Goal: Obtain resource: Download file/media

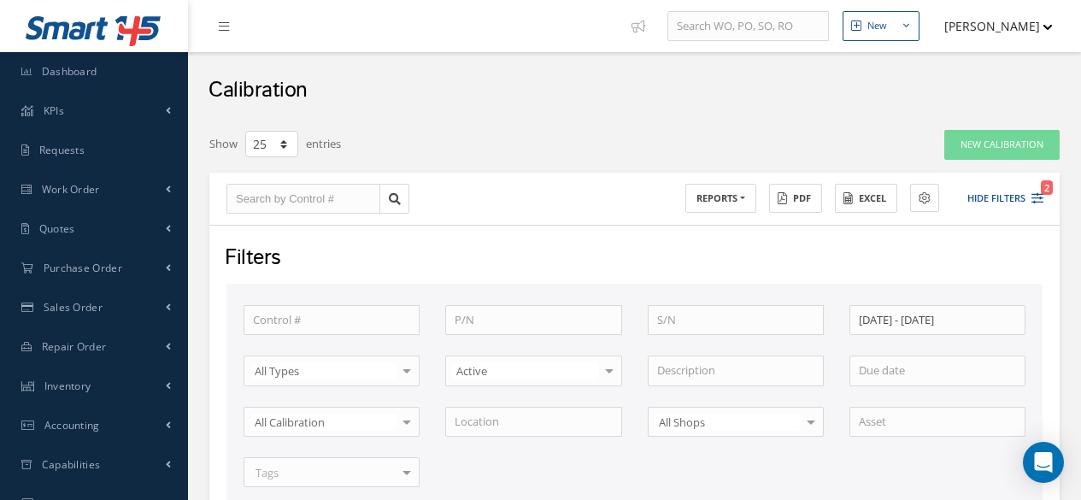
select select "25"
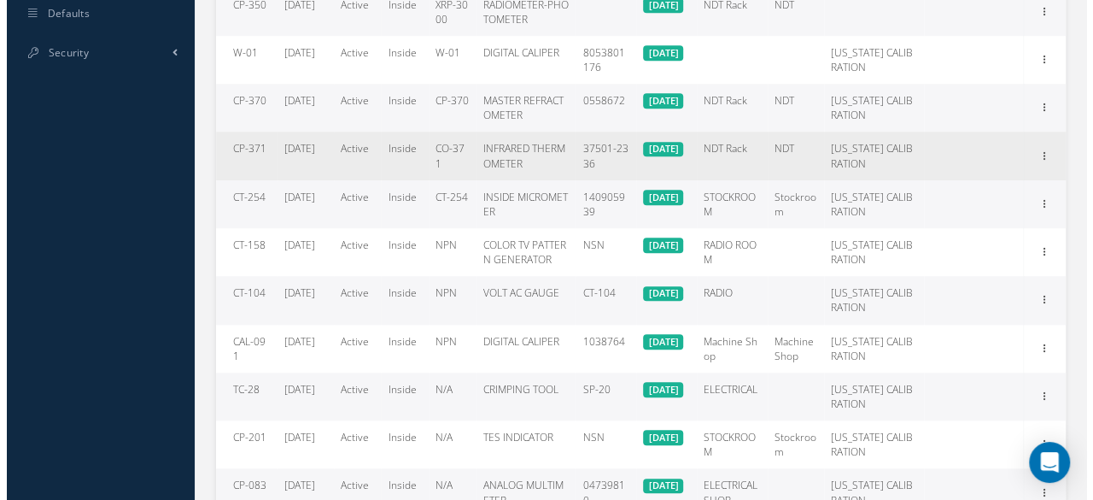
scroll to position [516, 0]
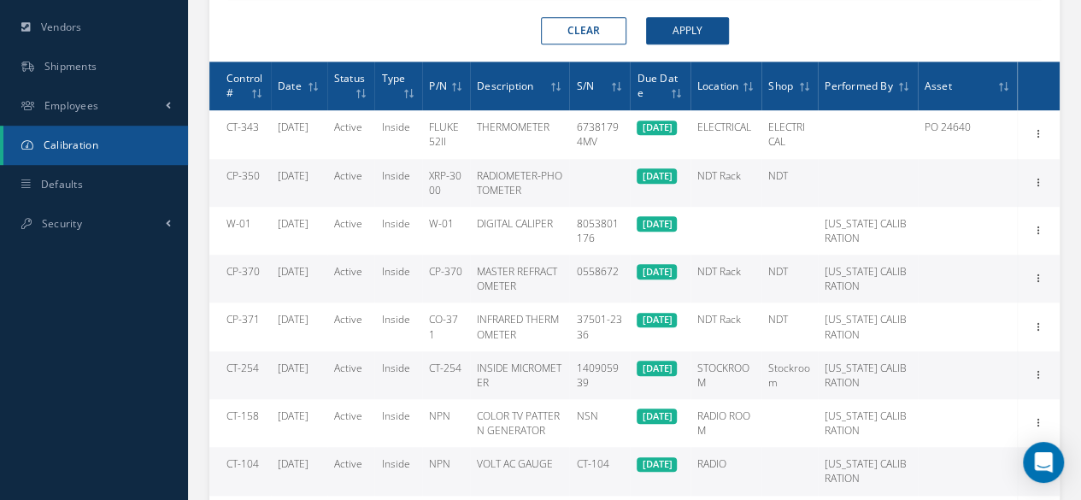
click at [1016, 272] on tr "CP-370 [DATE] Active Inside CP-370 MASTER REFRACTOMETER 0558672 [DATE] NDT Rack…" at bounding box center [634, 279] width 850 height 48
click at [1032, 274] on icon at bounding box center [1037, 277] width 17 height 14
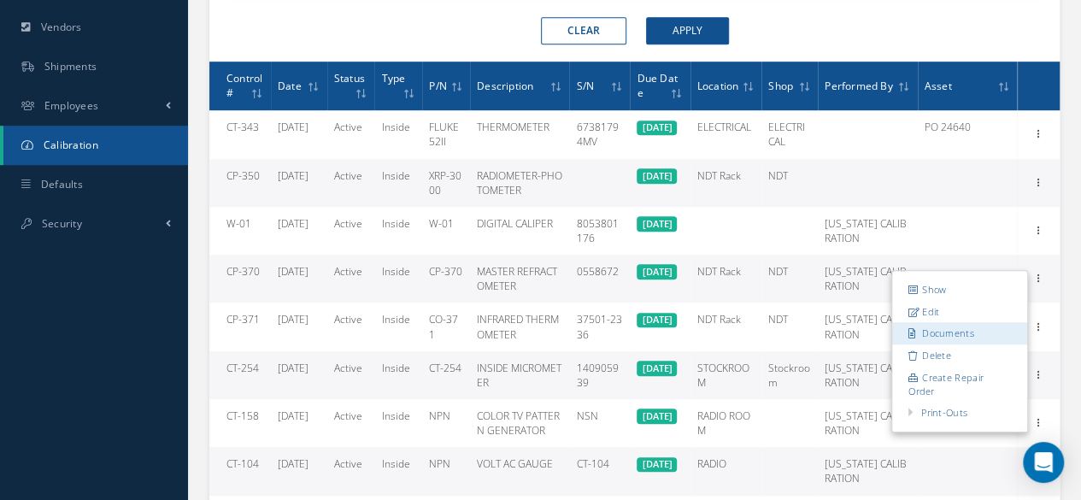
click at [1011, 334] on link "Documents" at bounding box center [959, 334] width 135 height 22
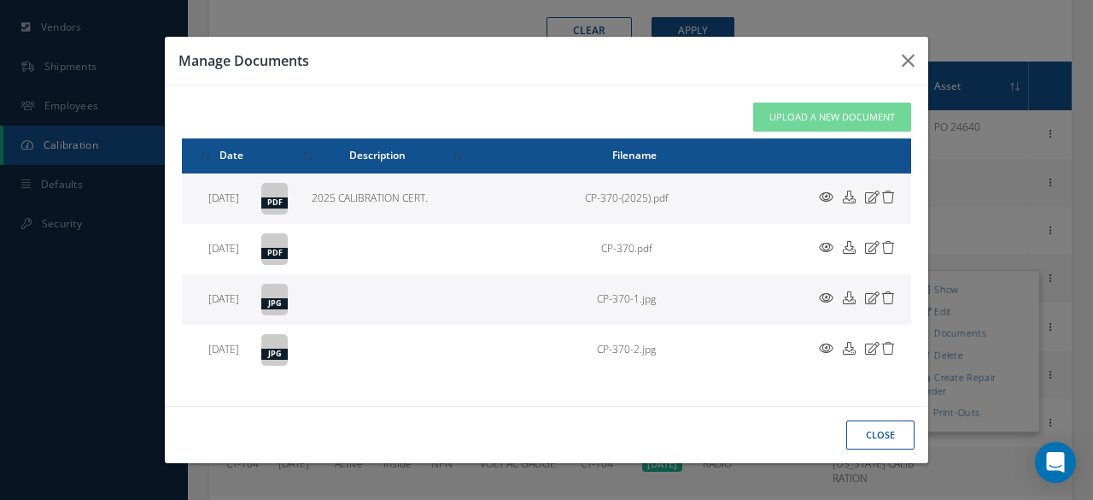
click at [0, 0] on icon at bounding box center [0, 0] width 0 height 0
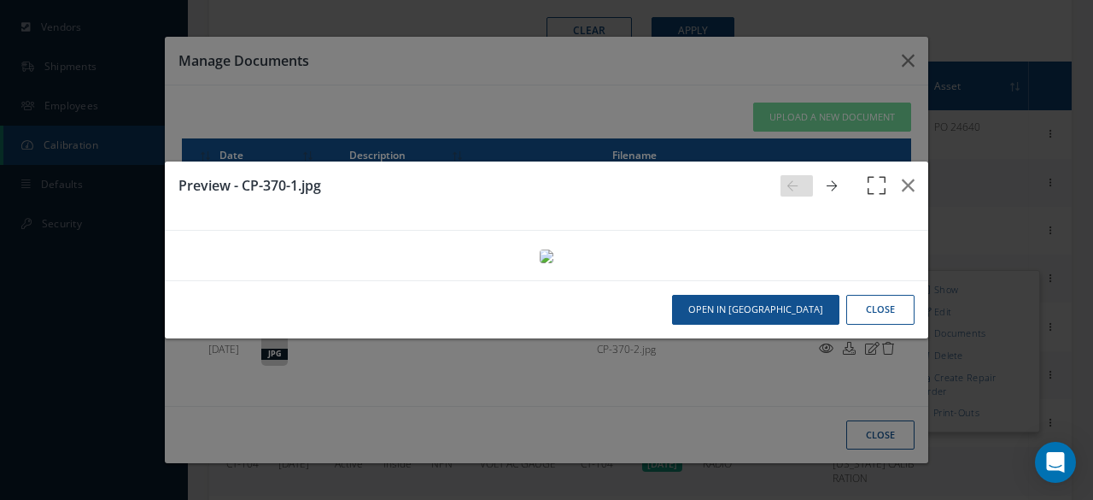
click at [852, 161] on button "button" at bounding box center [877, 195] width 50 height 68
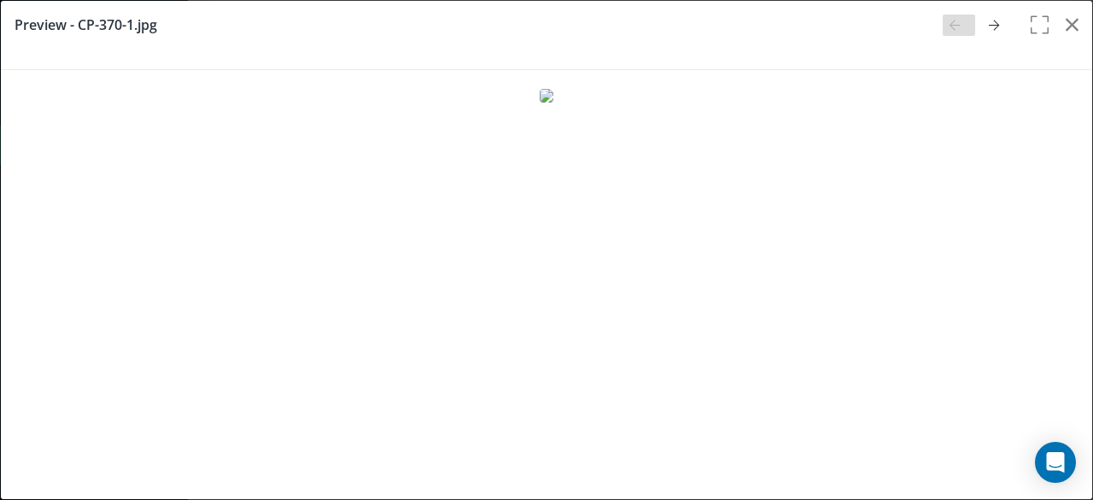
click at [554, 103] on img at bounding box center [547, 96] width 14 height 14
click at [1028, 24] on icon "button" at bounding box center [1040, 35] width 24 height 41
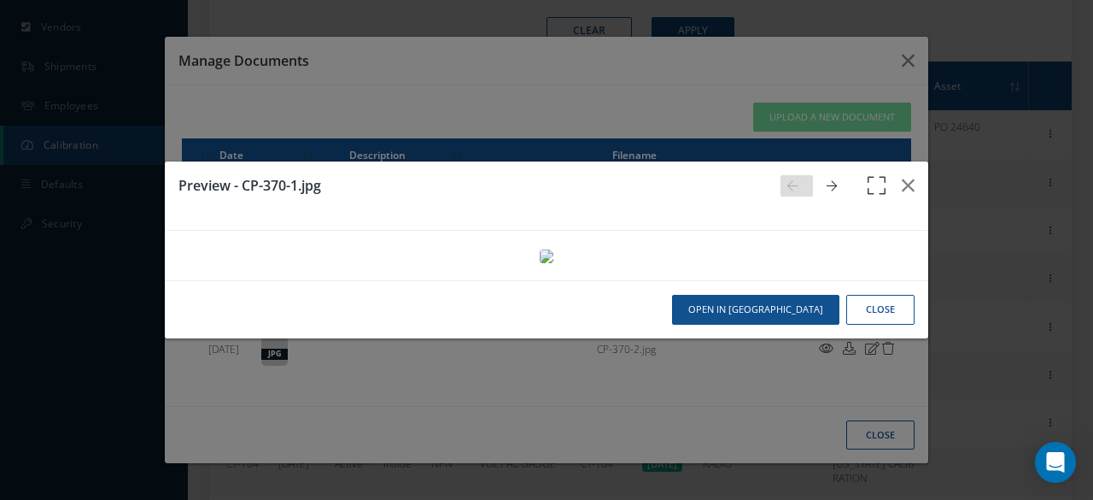
scroll to position [670, 0]
click at [771, 325] on button "Open in [GEOGRAPHIC_DATA]" at bounding box center [755, 310] width 167 height 30
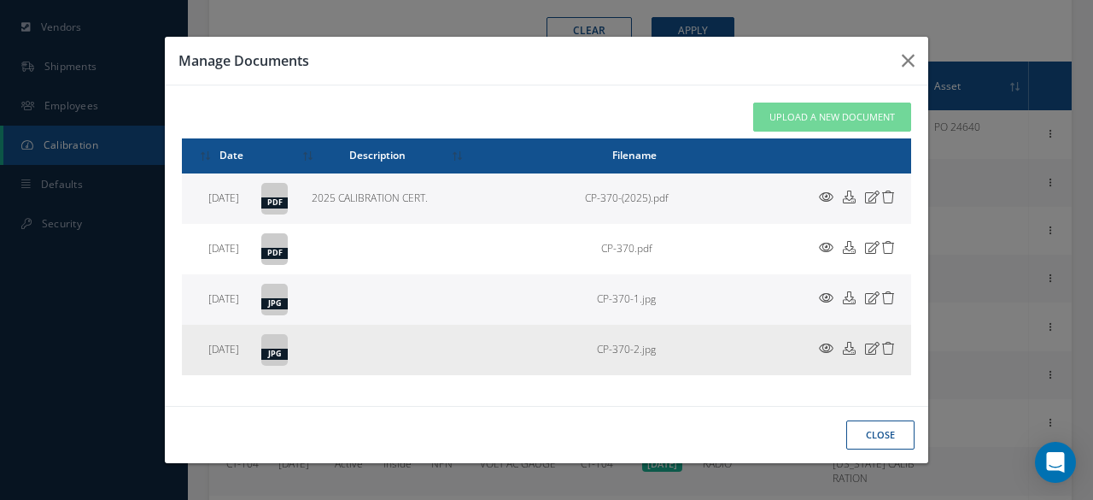
click at [829, 346] on icon at bounding box center [826, 348] width 15 height 13
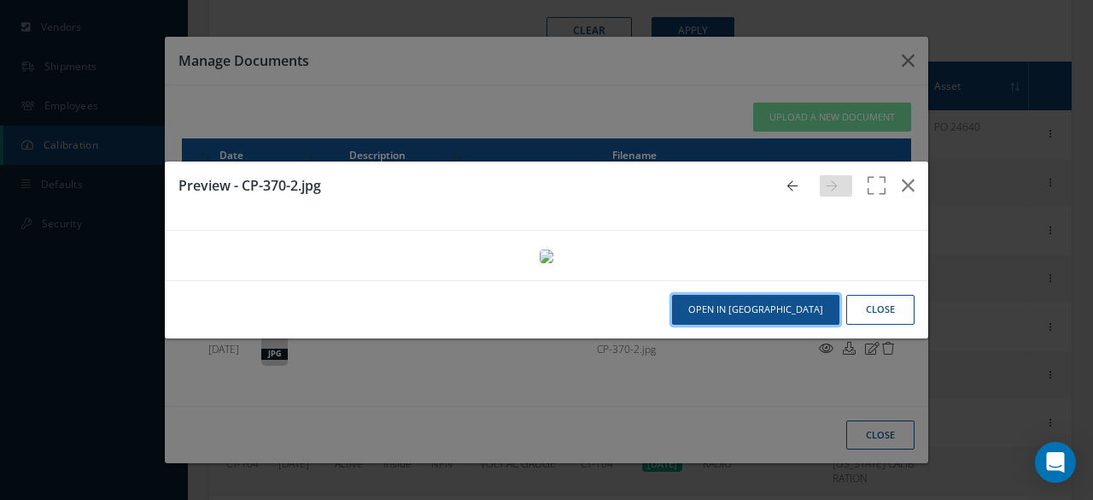
click at [775, 325] on button "Open in [GEOGRAPHIC_DATA]" at bounding box center [755, 310] width 167 height 30
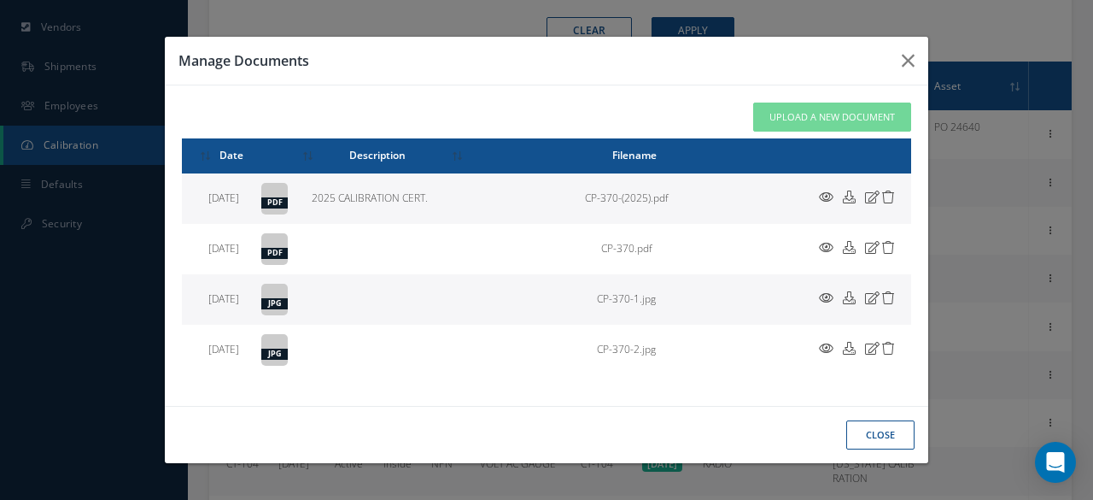
click at [0, 0] on icon at bounding box center [0, 0] width 0 height 0
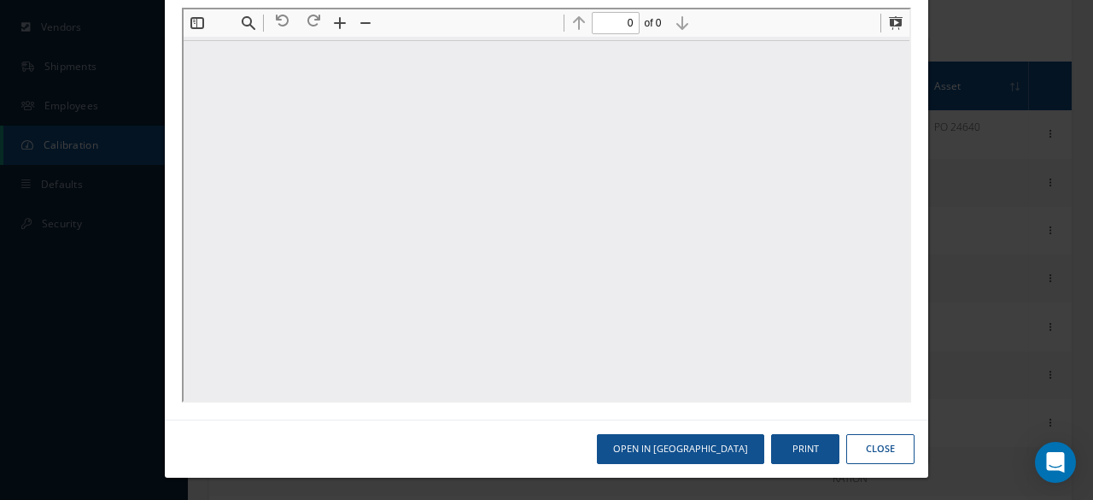
scroll to position [0, 0]
type input "1"
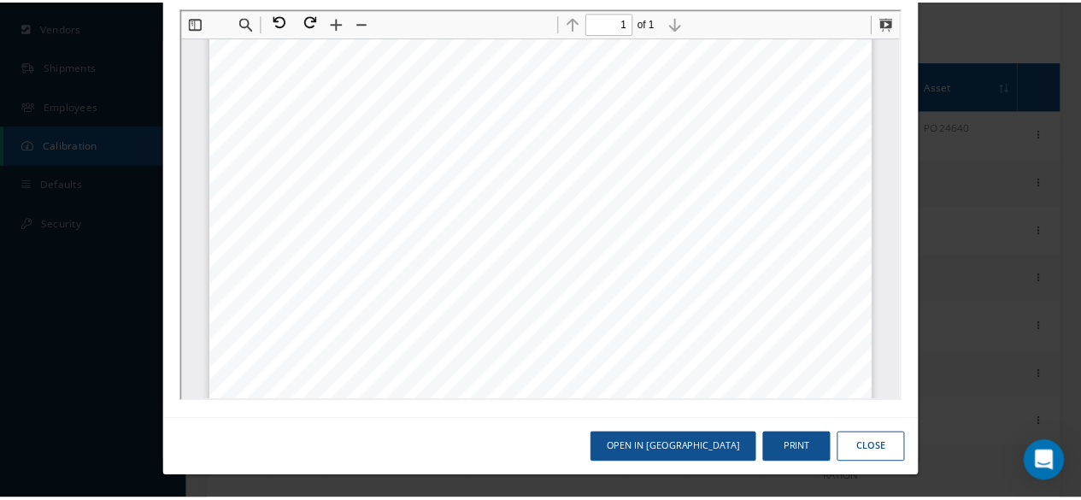
scroll to position [179, 0]
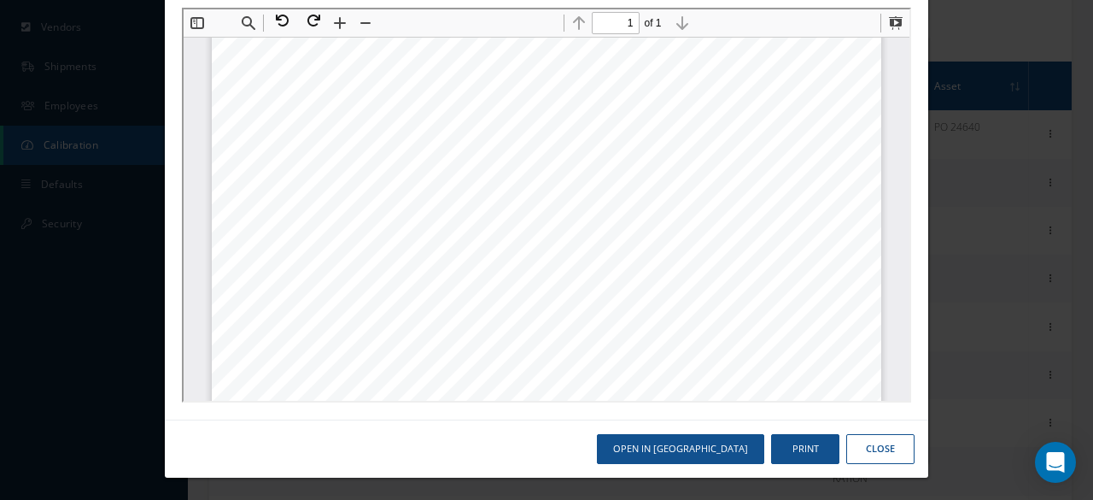
click at [0, 0] on div "Preview - CP-370-(2025).pdf Open in [GEOGRAPHIC_DATA] Print Close" at bounding box center [0, 0] width 0 height 0
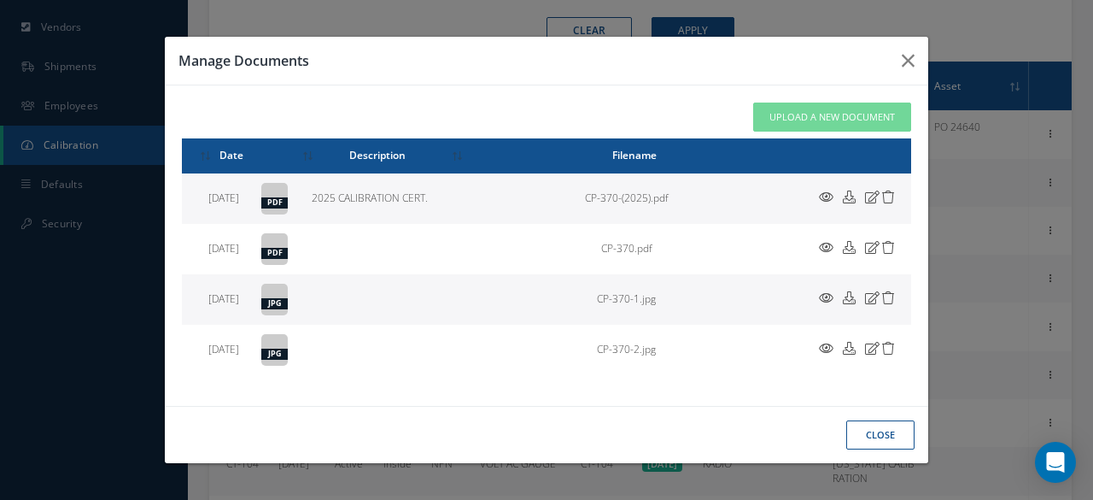
click at [0, 0] on button "close" at bounding box center [0, 0] width 0 height 0
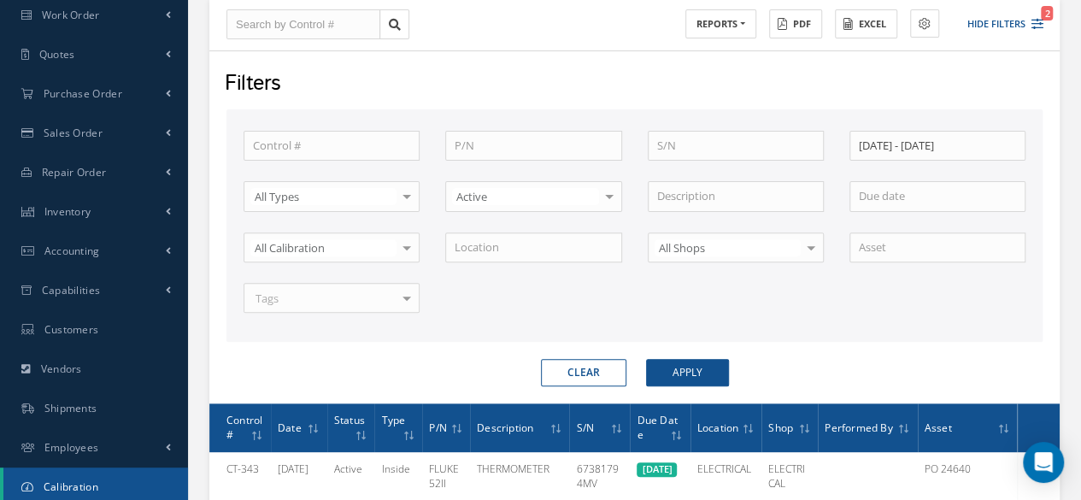
scroll to position [3, 0]
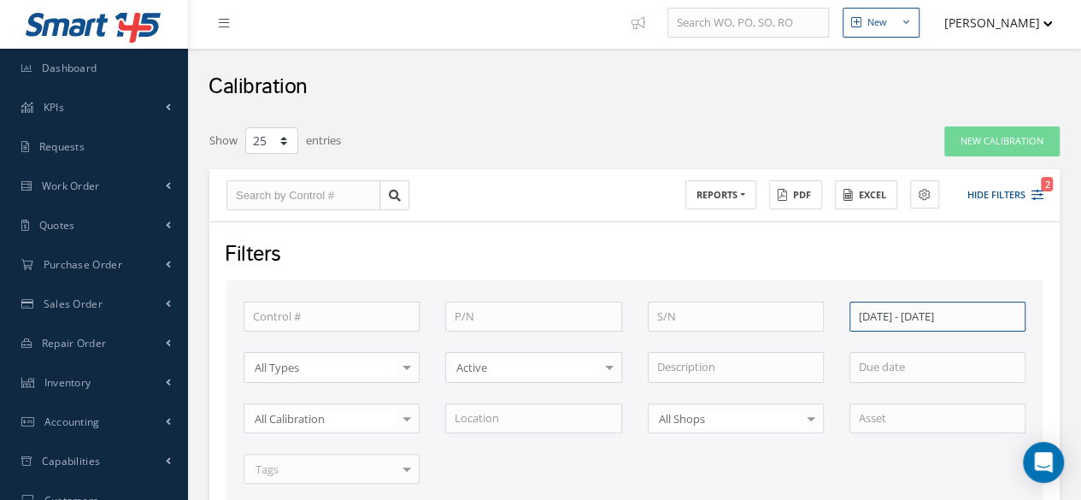
click at [892, 322] on input "[DATE] - [DATE]" at bounding box center [937, 317] width 176 height 31
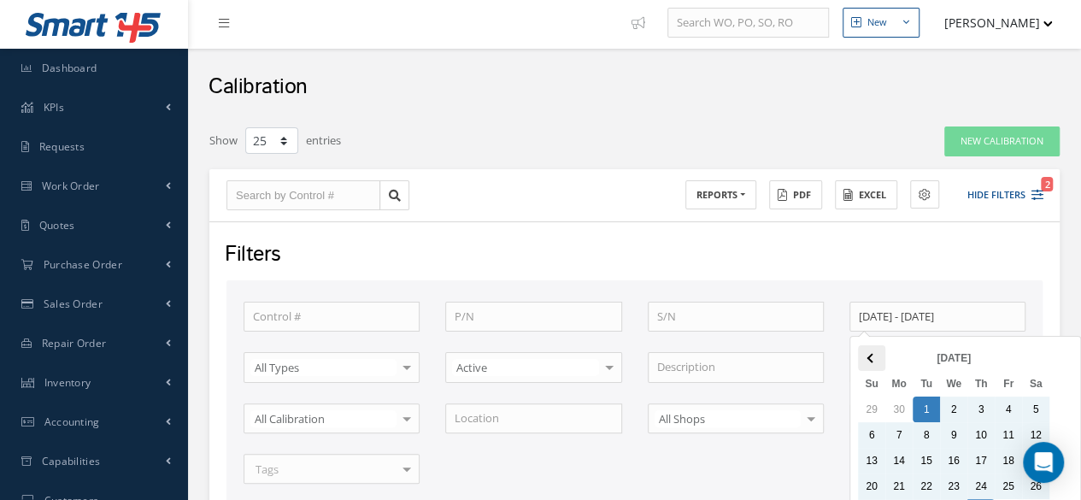
click at [870, 351] on th at bounding box center [871, 358] width 27 height 26
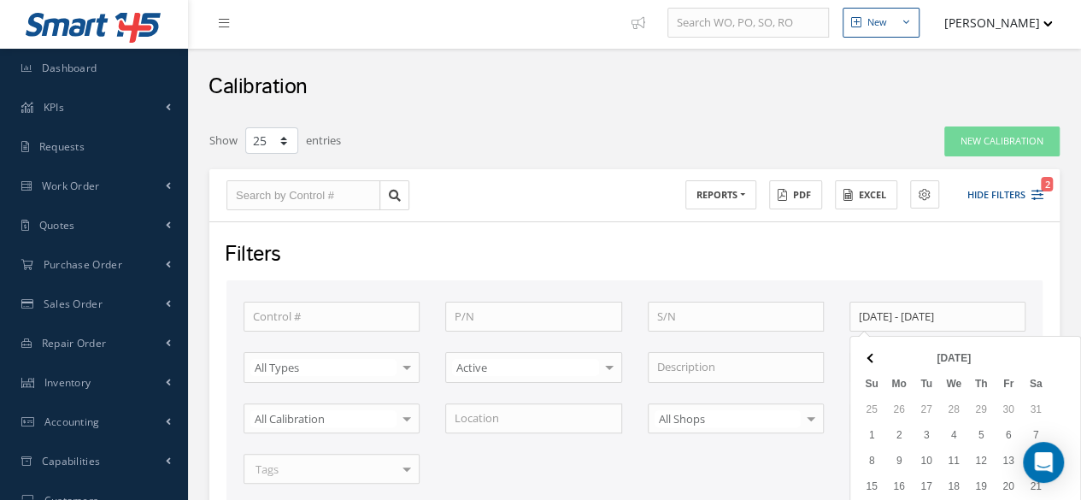
click at [870, 351] on th at bounding box center [871, 358] width 27 height 26
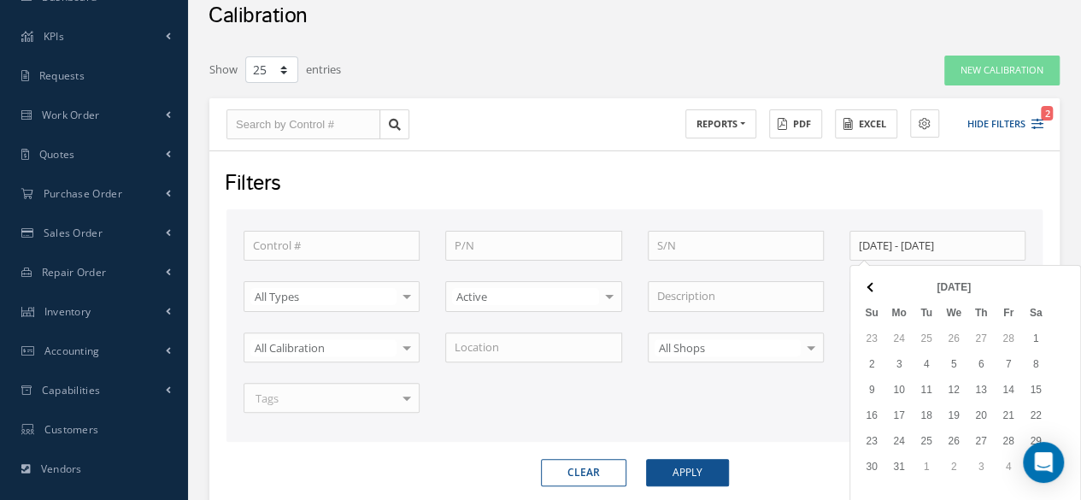
scroll to position [174, 0]
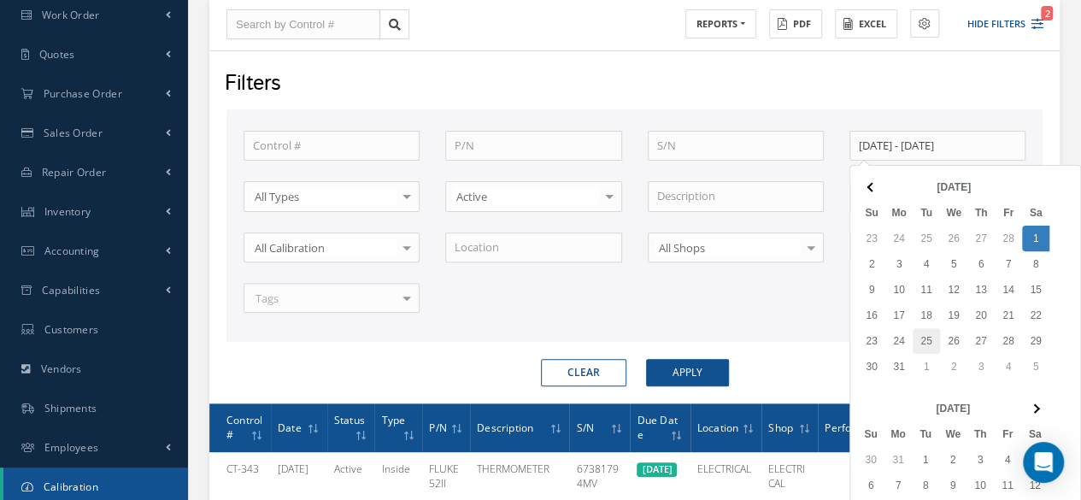
drag, startPoint x: 1028, startPoint y: 233, endPoint x: 913, endPoint y: 331, distance: 151.5
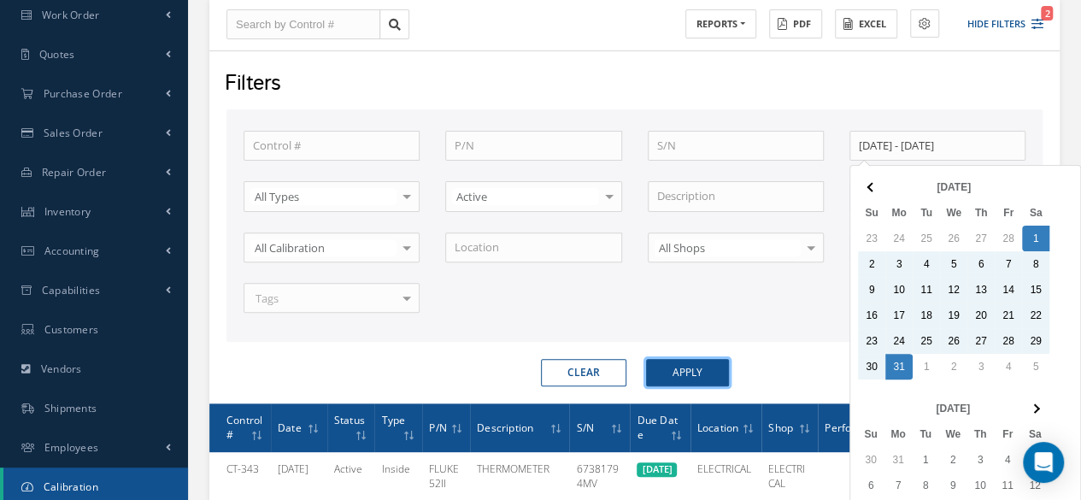
click at [699, 368] on button "Apply" at bounding box center [687, 372] width 83 height 27
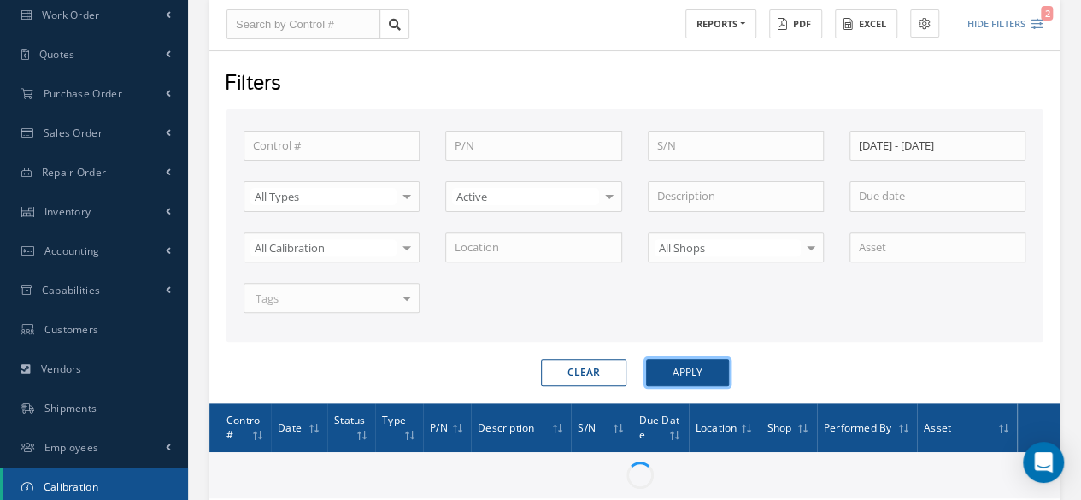
click at [707, 378] on button "Apply" at bounding box center [687, 372] width 83 height 27
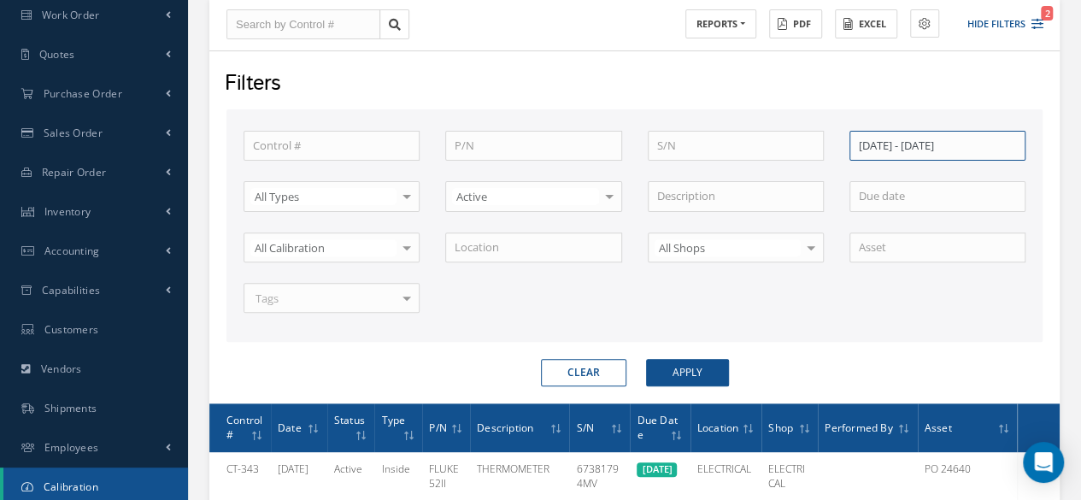
click at [895, 146] on input "[DATE] - [DATE]" at bounding box center [937, 146] width 176 height 31
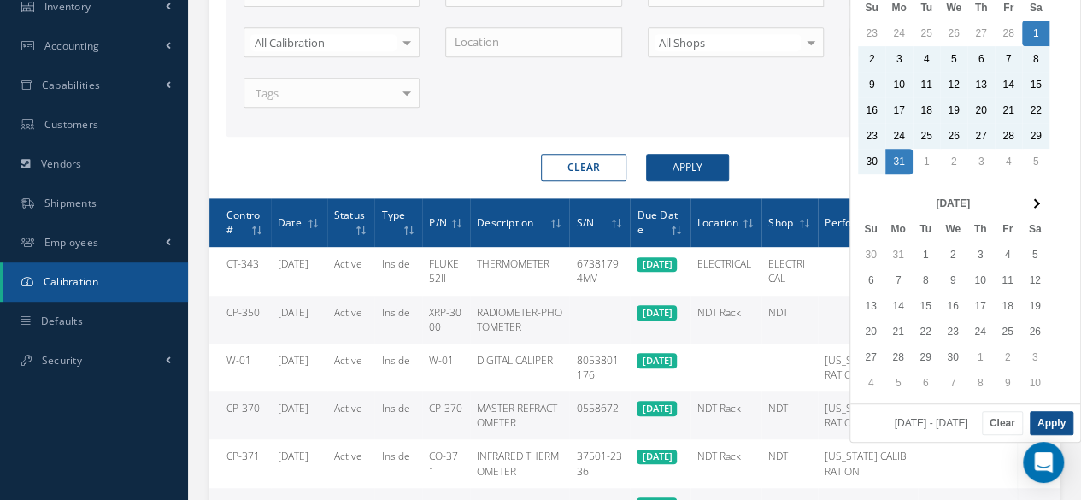
scroll to position [431, 0]
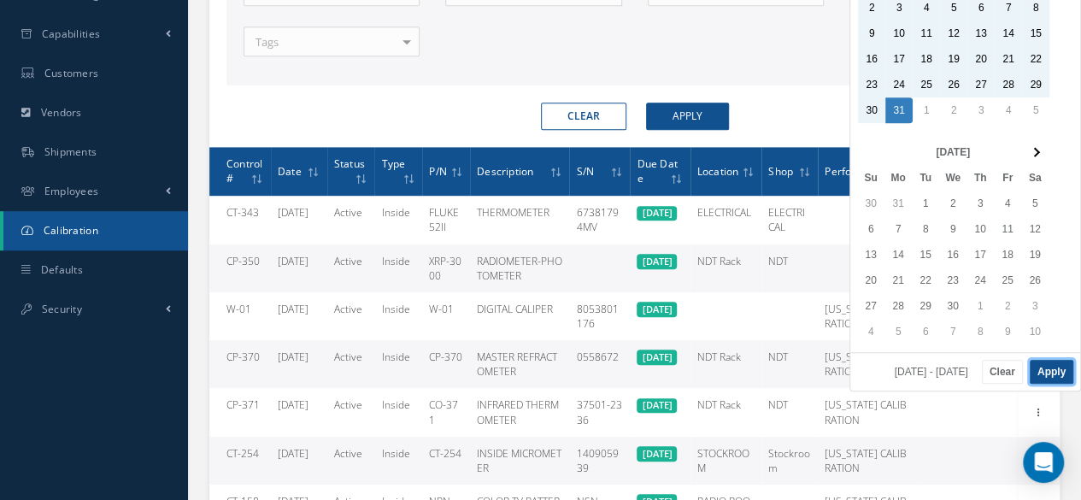
click at [1047, 365] on button "Apply" at bounding box center [1051, 372] width 44 height 24
type input "[DATE] - [DATE]"
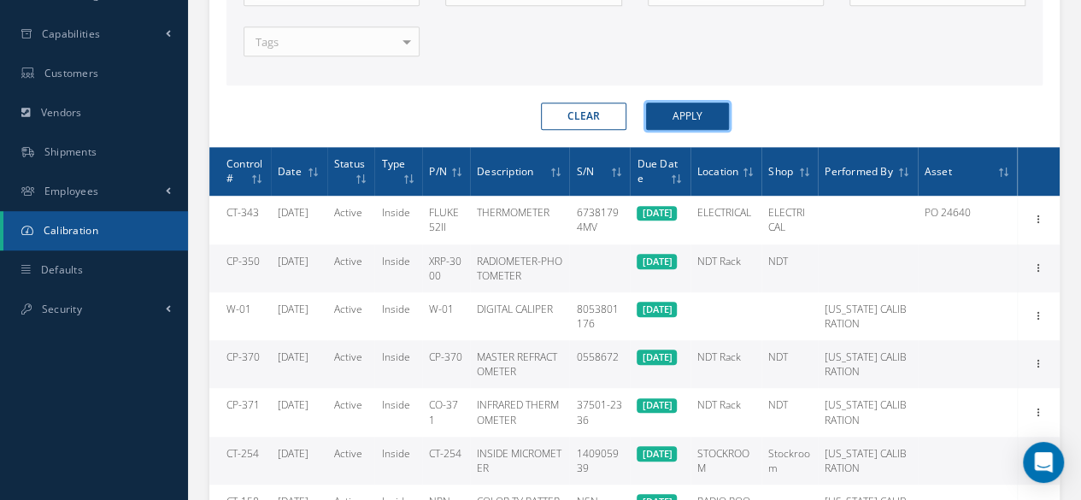
click at [714, 103] on button "Apply" at bounding box center [687, 116] width 83 height 27
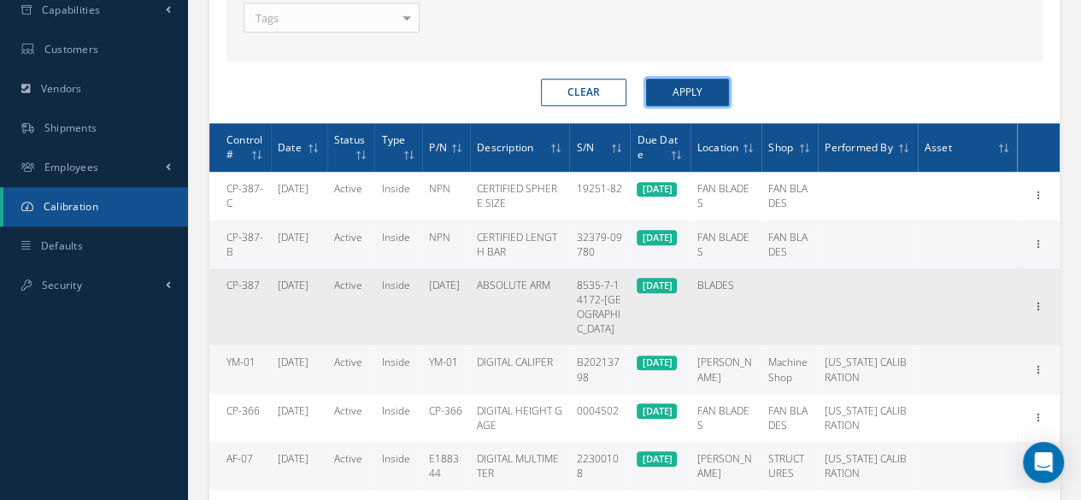
scroll to position [430, 0]
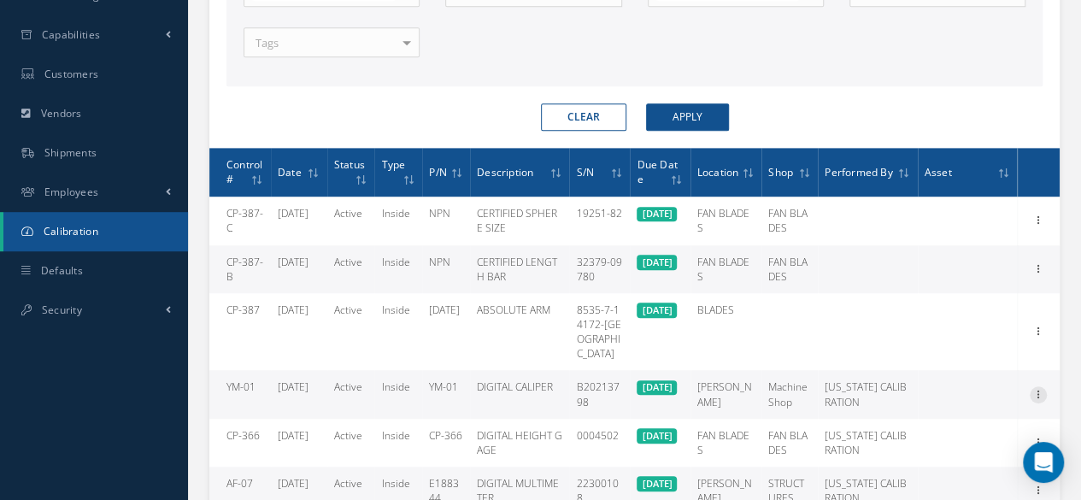
click at [1036, 386] on icon at bounding box center [1037, 393] width 17 height 14
click at [981, 438] on link "Documents" at bounding box center [959, 449] width 135 height 22
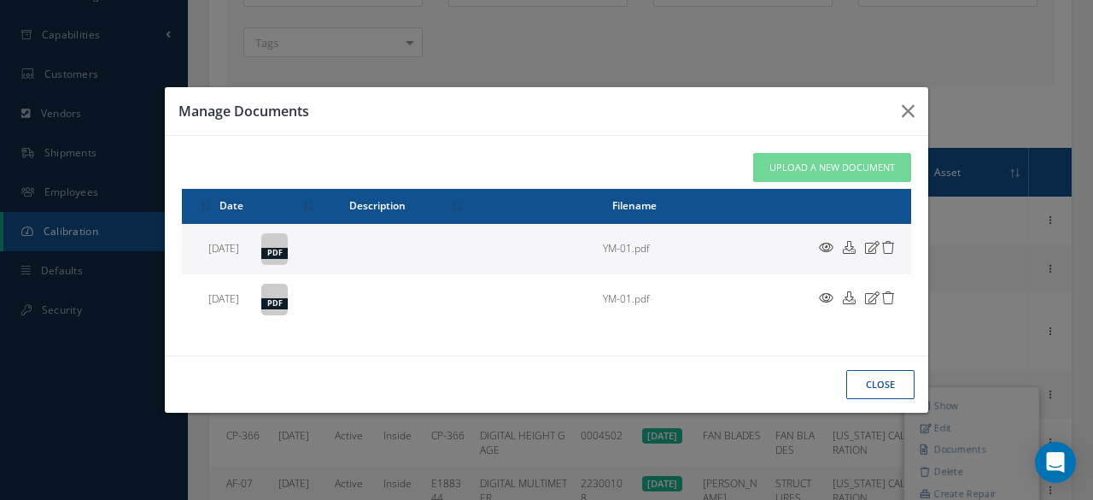
click at [0, 0] on button "close" at bounding box center [0, 0] width 0 height 0
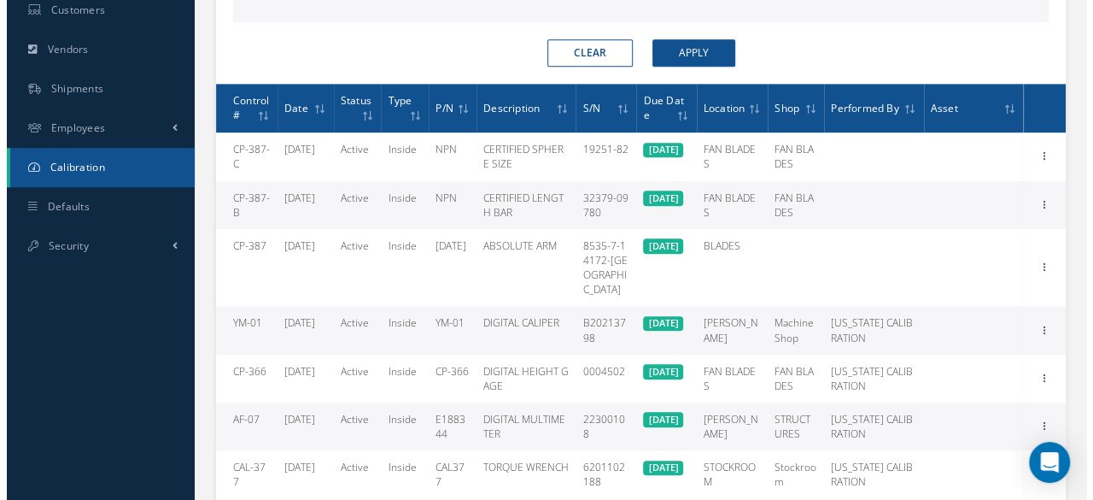
scroll to position [686, 0]
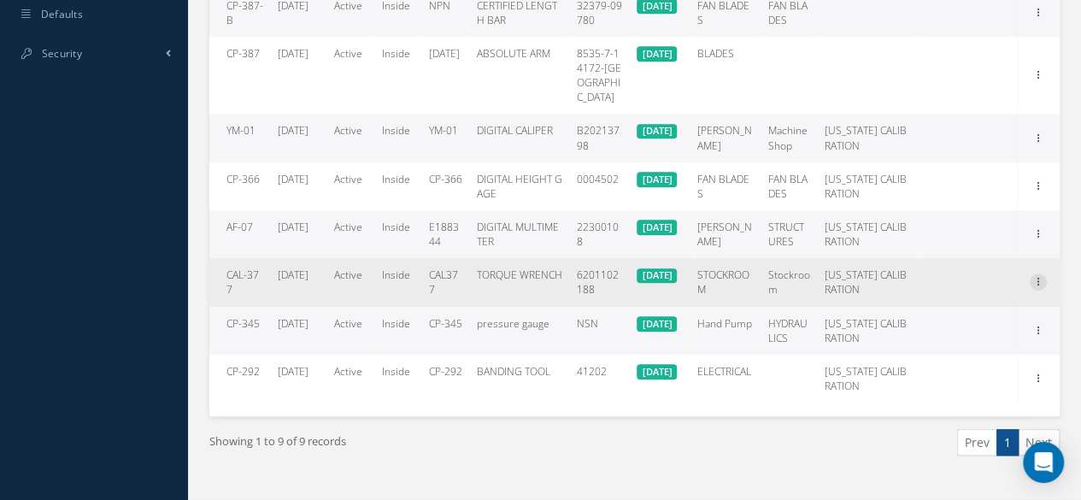
click at [1043, 258] on td "Show Edit Documents Delete Create Repair Order Print-Outs Certificate of Calibr…" at bounding box center [1037, 282] width 43 height 48
click at [1040, 273] on icon at bounding box center [1037, 280] width 17 height 14
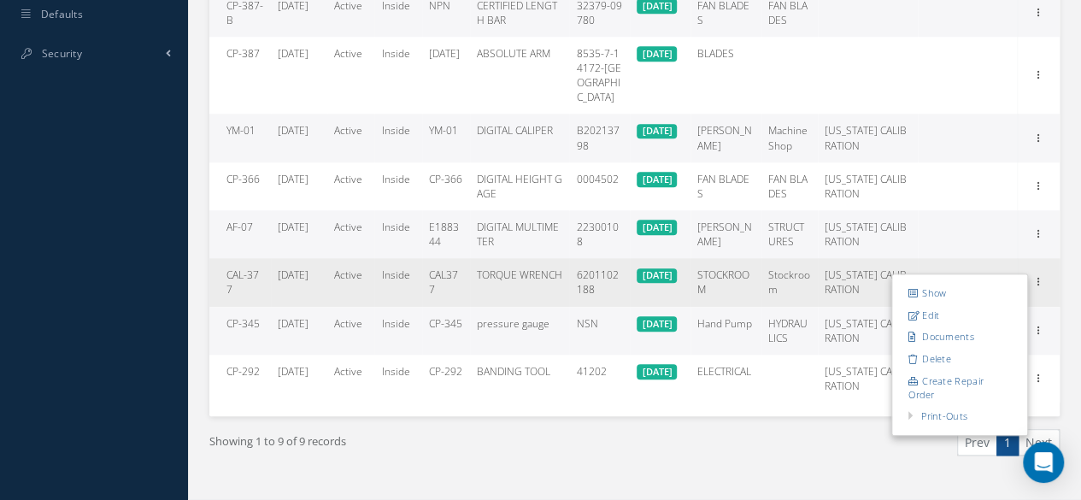
drag, startPoint x: 1008, startPoint y: 307, endPoint x: 1005, endPoint y: 322, distance: 15.6
click at [1008, 326] on link "Documents" at bounding box center [959, 337] width 135 height 22
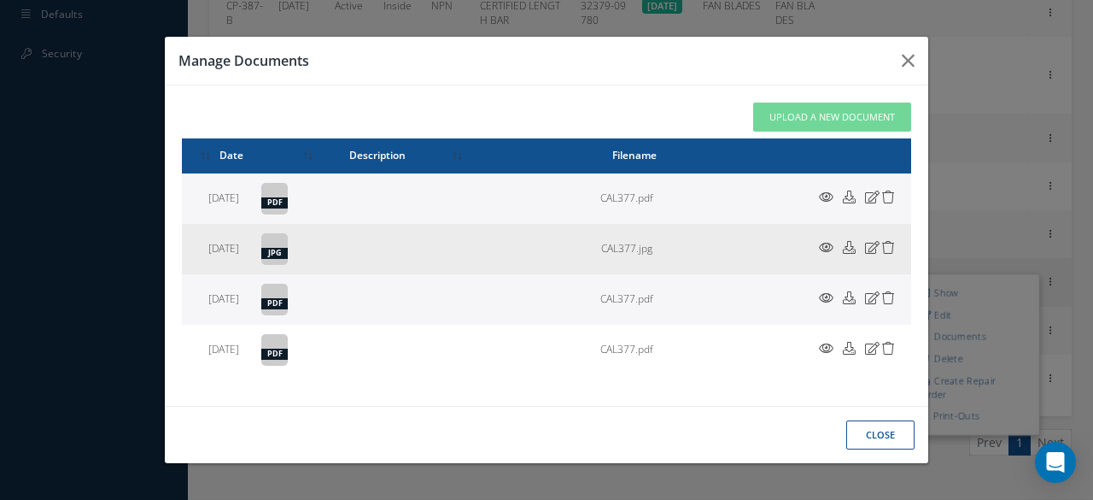
click at [0, 0] on icon at bounding box center [0, 0] width 0 height 0
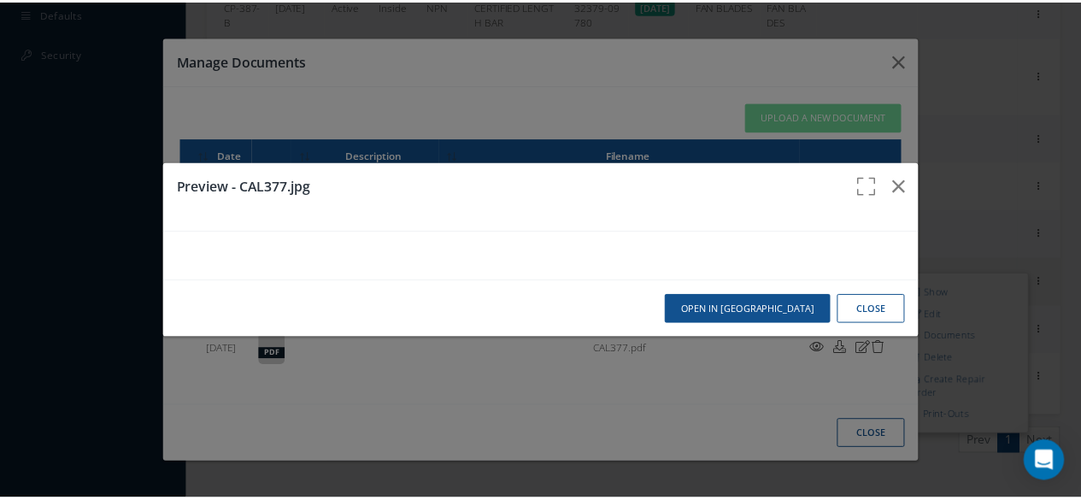
scroll to position [670, 0]
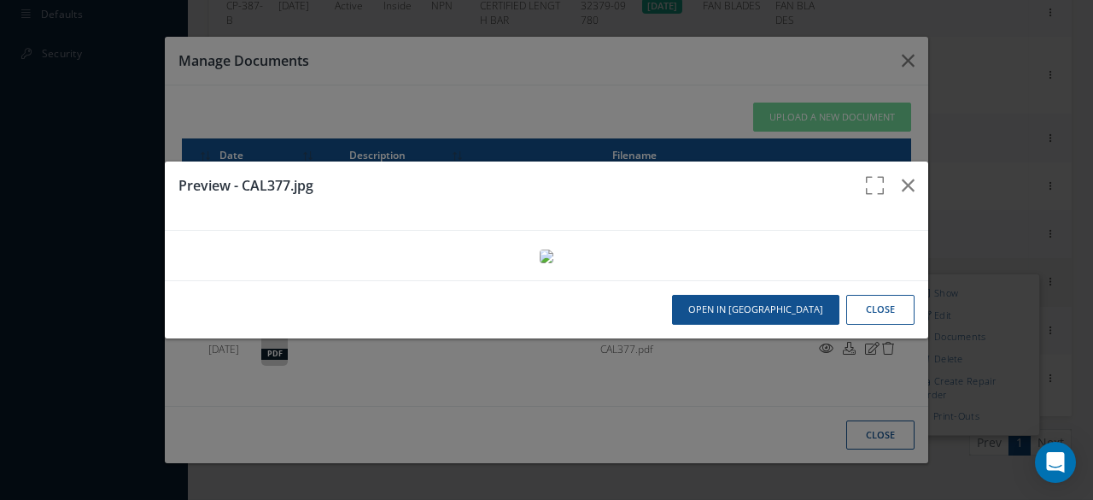
click at [887, 325] on button "Close" at bounding box center [880, 310] width 68 height 30
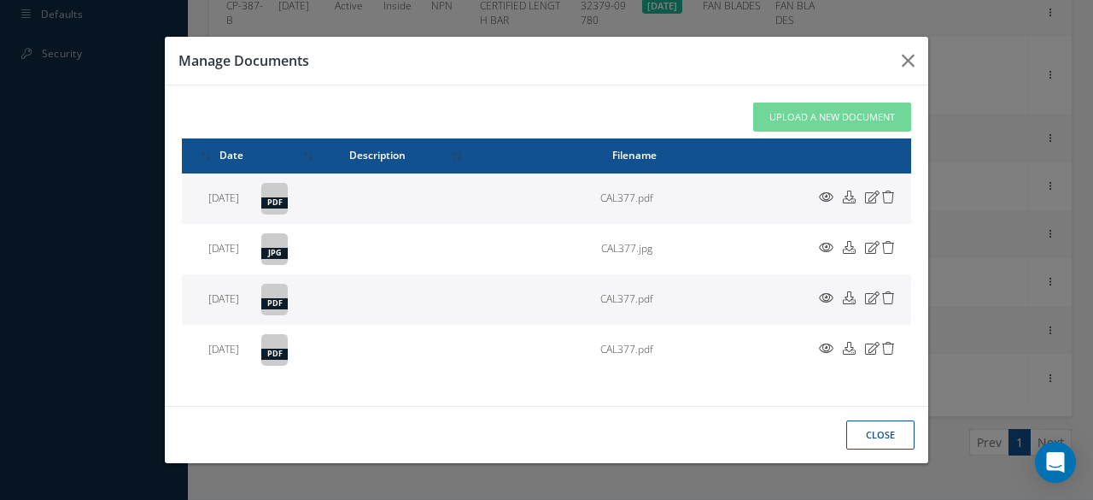
click at [0, 0] on div "Manage Documents Attach File(s) Click inside this area or drag and drop to sele…" at bounding box center [0, 0] width 0 height 0
